Goal: Transaction & Acquisition: Book appointment/travel/reservation

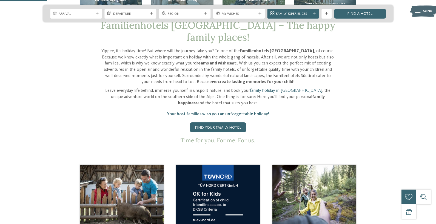
scroll to position [211, 0]
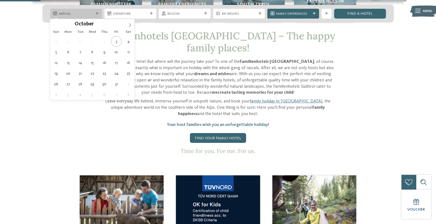
click at [95, 11] on div "Arrival" at bounding box center [76, 14] width 52 height 10
type div "[DATE]"
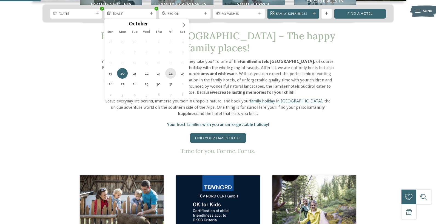
type div "[DATE]"
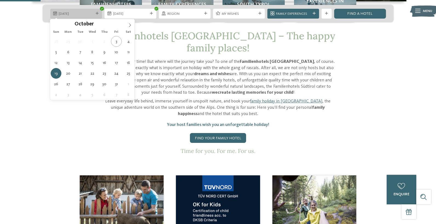
click at [91, 15] on span "[DATE]" at bounding box center [76, 13] width 34 height 5
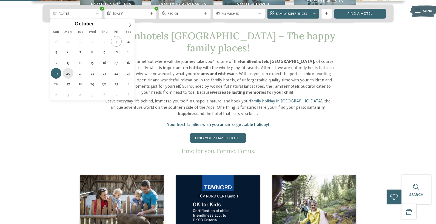
type div "[DATE]"
drag, startPoint x: 68, startPoint y: 73, endPoint x: 102, endPoint y: 75, distance: 34.3
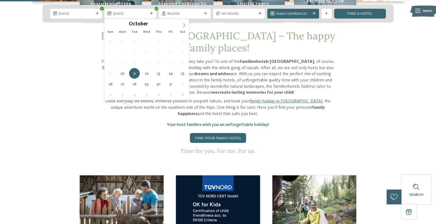
click at [182, 15] on span "Region" at bounding box center [184, 13] width 34 height 5
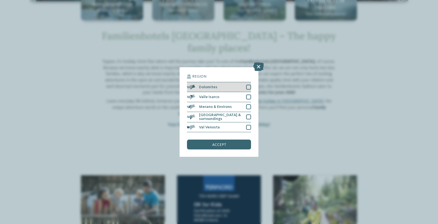
click at [247, 87] on div at bounding box center [248, 87] width 5 height 5
click at [223, 146] on span "accept" at bounding box center [219, 145] width 14 height 4
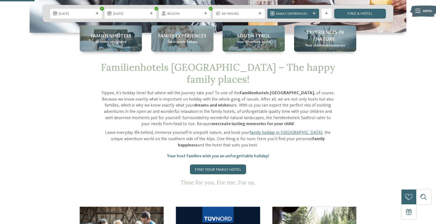
scroll to position [179, 0]
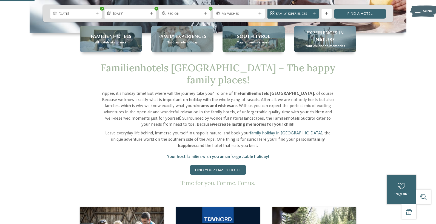
click at [247, 14] on span "My wishes" at bounding box center [238, 13] width 34 height 5
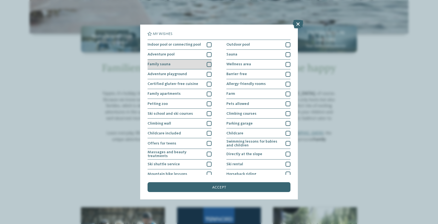
click at [207, 67] on div at bounding box center [209, 64] width 5 height 5
drag, startPoint x: 245, startPoint y: 160, endPoint x: 252, endPoint y: 156, distance: 8.1
click at [246, 183] on div "accept" at bounding box center [219, 188] width 143 height 10
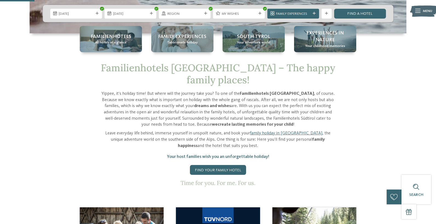
drag, startPoint x: 354, startPoint y: 15, endPoint x: 356, endPoint y: 27, distance: 12.7
click at [355, 15] on link "Find a hotel" at bounding box center [360, 14] width 52 height 10
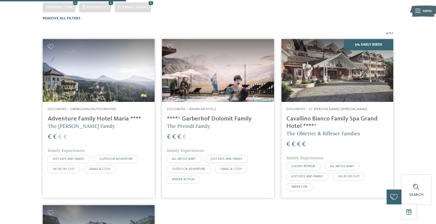
scroll to position [139, 0]
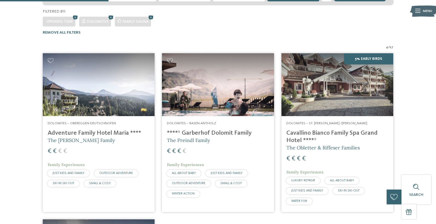
click at [224, 83] on img at bounding box center [218, 84] width 112 height 63
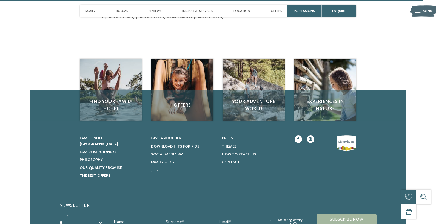
scroll to position [1841, 0]
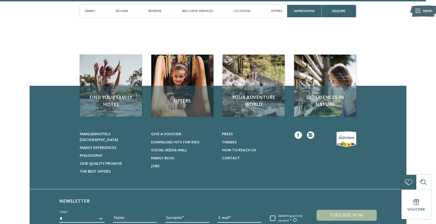
drag, startPoint x: 120, startPoint y: 10, endPoint x: 132, endPoint y: 15, distance: 13.6
click at [120, 10] on span "Rooms" at bounding box center [122, 11] width 12 height 4
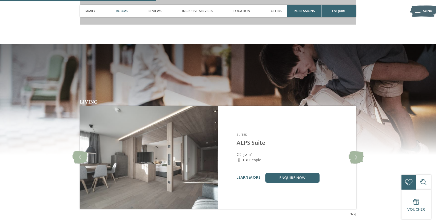
scroll to position [673, 0]
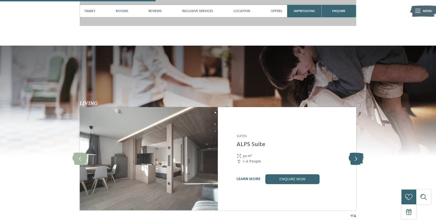
click at [357, 153] on icon at bounding box center [355, 159] width 15 height 12
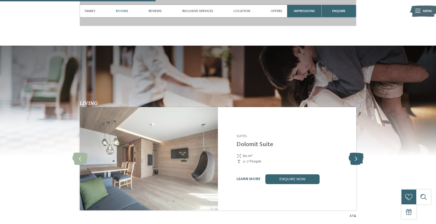
click at [357, 153] on icon at bounding box center [355, 159] width 15 height 12
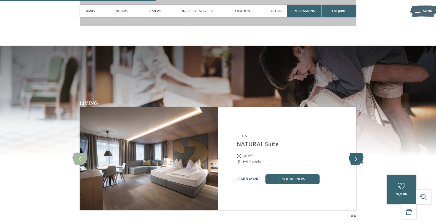
click at [357, 153] on icon at bounding box center [355, 159] width 15 height 12
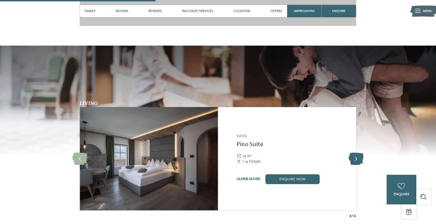
click at [357, 153] on icon at bounding box center [355, 159] width 15 height 12
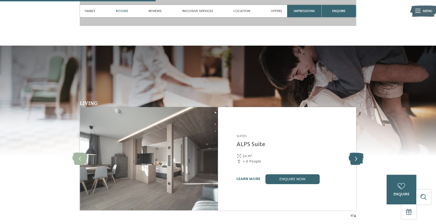
click at [357, 153] on icon at bounding box center [355, 159] width 15 height 12
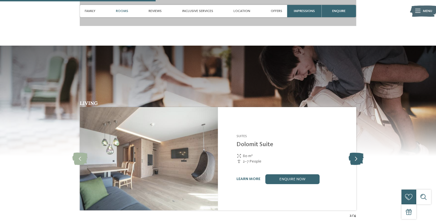
click at [357, 153] on icon at bounding box center [355, 159] width 15 height 12
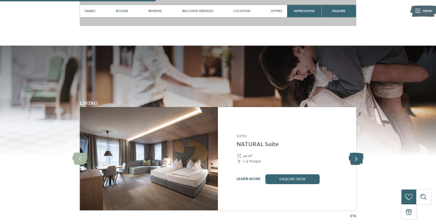
click at [357, 153] on icon at bounding box center [355, 159] width 15 height 12
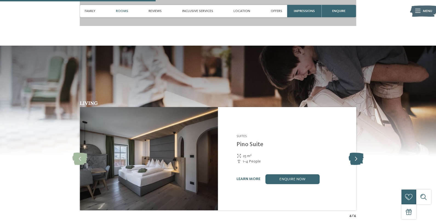
click at [357, 153] on icon at bounding box center [355, 159] width 15 height 12
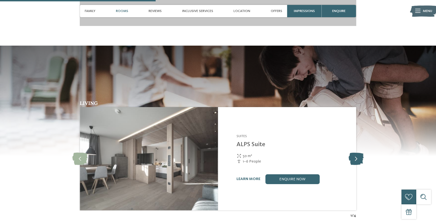
click at [357, 153] on icon at bounding box center [355, 159] width 15 height 12
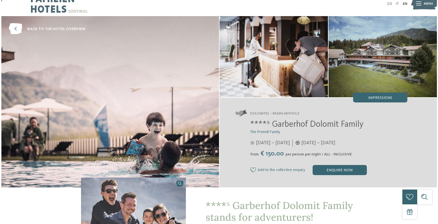
scroll to position [29, 0]
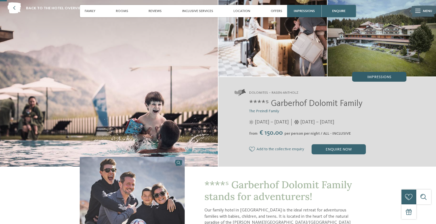
click at [381, 75] on span "Impressions" at bounding box center [379, 77] width 24 height 4
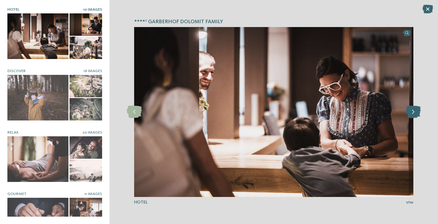
click at [413, 114] on icon at bounding box center [413, 112] width 15 height 12
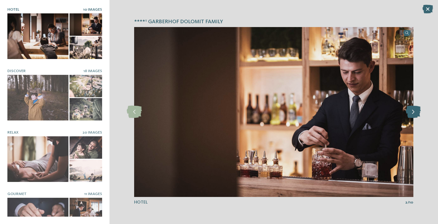
click at [413, 114] on icon at bounding box center [413, 112] width 15 height 12
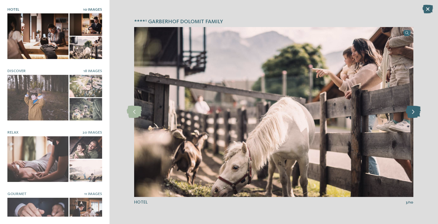
click at [413, 114] on icon at bounding box center [413, 112] width 15 height 12
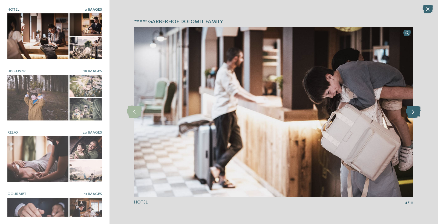
click at [413, 114] on icon at bounding box center [413, 112] width 15 height 12
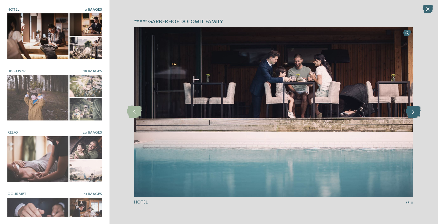
click at [413, 114] on icon at bounding box center [413, 112] width 15 height 12
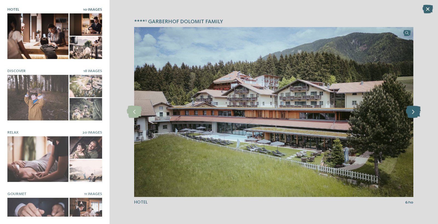
click at [413, 114] on icon at bounding box center [413, 112] width 15 height 12
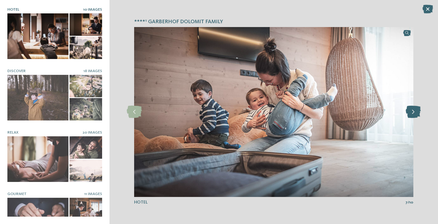
click at [413, 114] on icon at bounding box center [413, 112] width 15 height 12
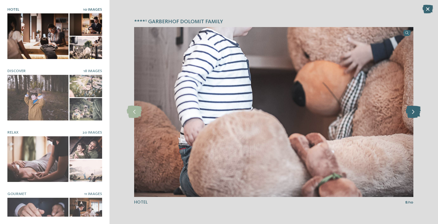
click at [413, 114] on icon at bounding box center [413, 112] width 15 height 12
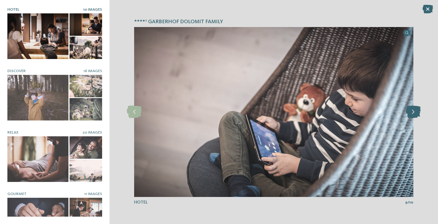
click at [413, 114] on icon at bounding box center [413, 112] width 15 height 12
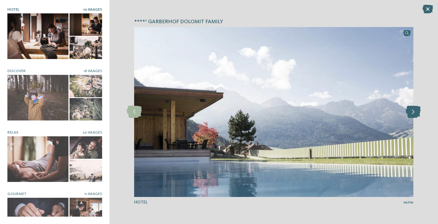
click at [413, 114] on icon at bounding box center [413, 112] width 15 height 12
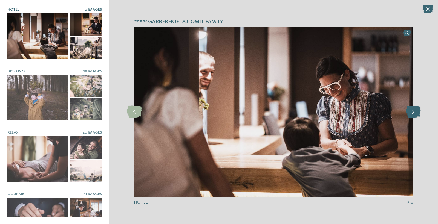
click at [413, 114] on icon at bounding box center [413, 112] width 15 height 12
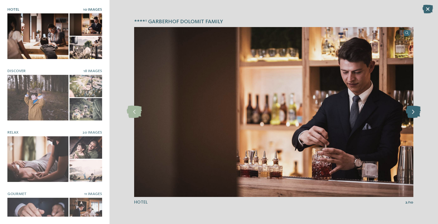
click at [413, 114] on icon at bounding box center [413, 112] width 15 height 12
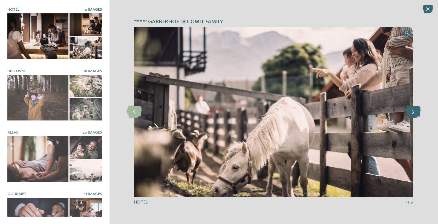
click at [413, 114] on icon at bounding box center [413, 112] width 15 height 12
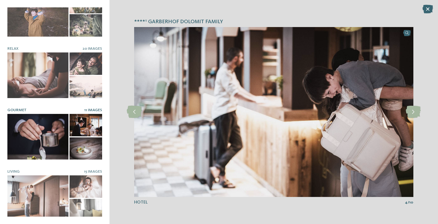
scroll to position [84, 0]
drag, startPoint x: 34, startPoint y: 138, endPoint x: 82, endPoint y: 145, distance: 48.2
click at [34, 138] on div at bounding box center [37, 137] width 61 height 46
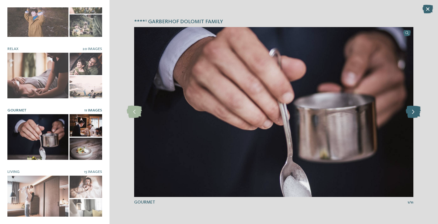
click at [416, 112] on icon at bounding box center [413, 112] width 15 height 12
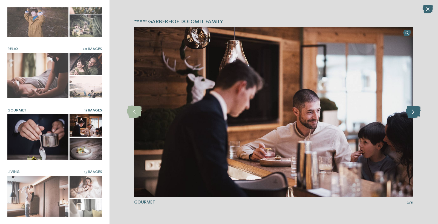
click at [416, 112] on icon at bounding box center [413, 112] width 15 height 12
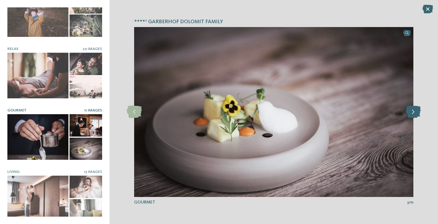
click at [416, 112] on icon at bounding box center [413, 112] width 15 height 12
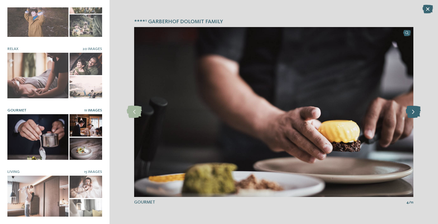
click at [416, 112] on icon at bounding box center [413, 112] width 15 height 12
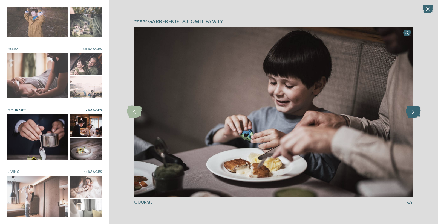
click at [416, 112] on icon at bounding box center [413, 112] width 15 height 12
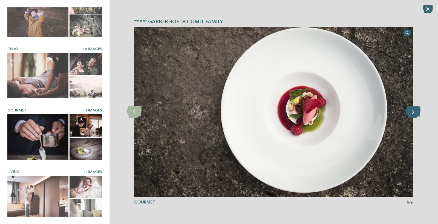
click at [416, 112] on icon at bounding box center [413, 112] width 15 height 12
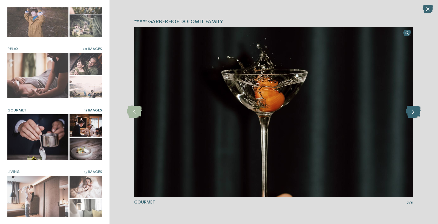
click at [416, 112] on icon at bounding box center [413, 112] width 15 height 12
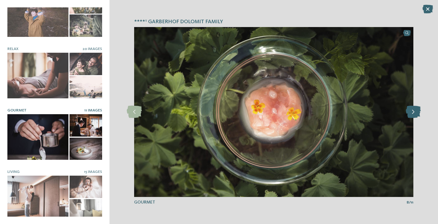
click at [416, 112] on icon at bounding box center [413, 112] width 15 height 12
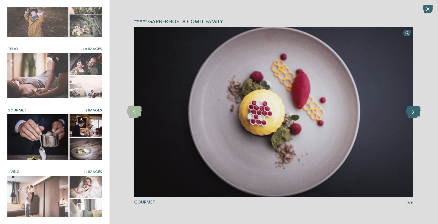
click at [416, 112] on icon at bounding box center [413, 112] width 15 height 12
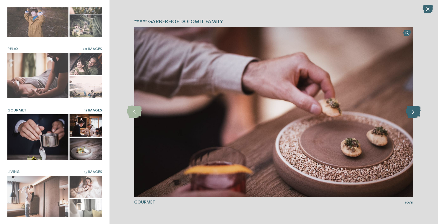
click at [416, 112] on icon at bounding box center [413, 112] width 15 height 12
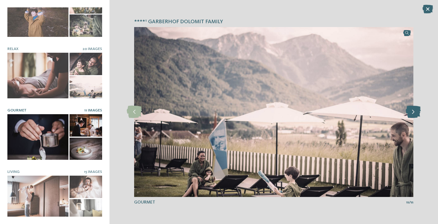
click at [416, 112] on icon at bounding box center [413, 112] width 15 height 12
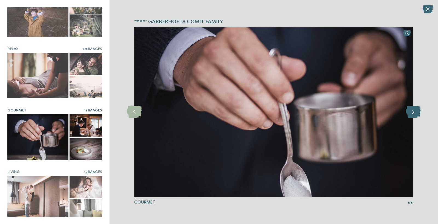
click at [416, 112] on icon at bounding box center [413, 112] width 15 height 12
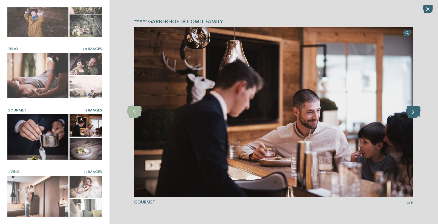
click at [416, 112] on icon at bounding box center [413, 112] width 15 height 12
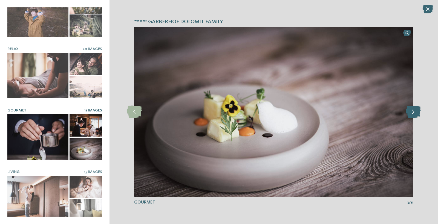
click at [416, 112] on icon at bounding box center [413, 112] width 15 height 12
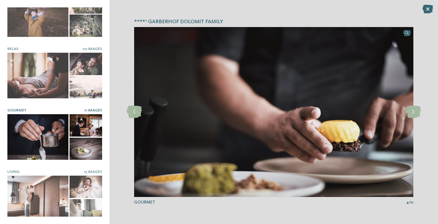
drag, startPoint x: 52, startPoint y: 198, endPoint x: 116, endPoint y: 204, distance: 64.3
click at [53, 198] on div at bounding box center [37, 199] width 61 height 46
